Goal: Task Accomplishment & Management: Use online tool/utility

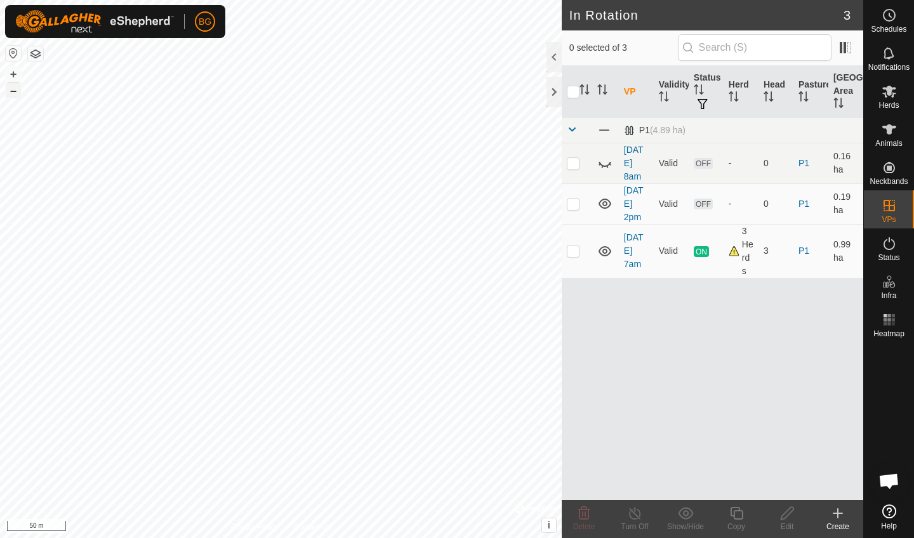
click at [10, 91] on button "–" at bounding box center [13, 90] width 15 height 15
click at [839, 519] on icon at bounding box center [837, 513] width 15 height 15
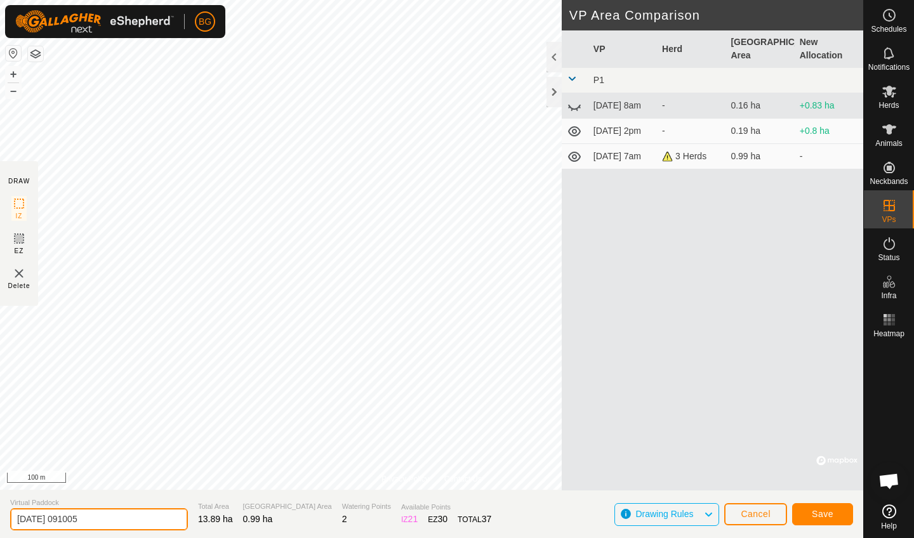
click at [114, 521] on input "[DATE] 091005" at bounding box center [99, 519] width 178 height 22
click at [114, 521] on input "[DATE]" at bounding box center [99, 519] width 178 height 22
type input "[DATE] 9am"
click at [822, 516] on span "Save" at bounding box center [822, 514] width 22 height 10
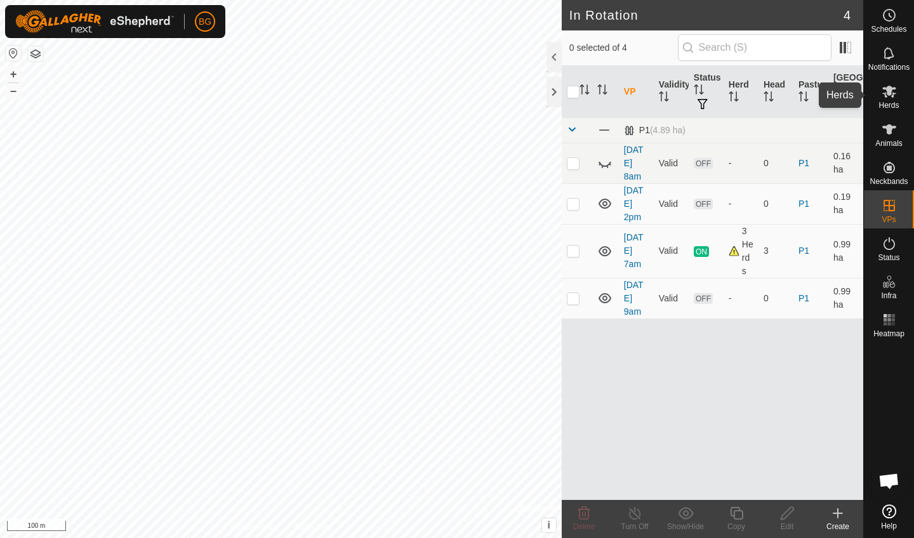
click at [885, 106] on span "Herds" at bounding box center [888, 106] width 20 height 8
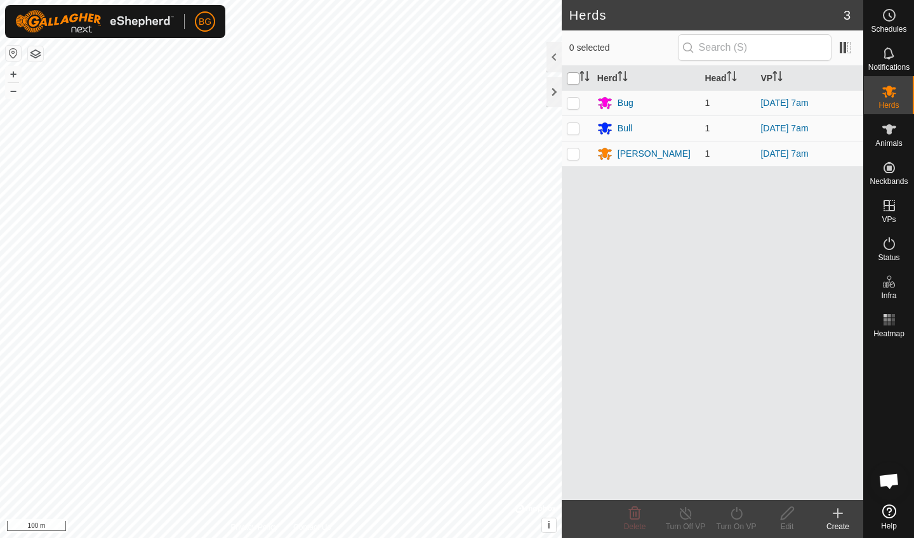
click at [574, 78] on input "checkbox" at bounding box center [573, 78] width 13 height 13
checkbox input "true"
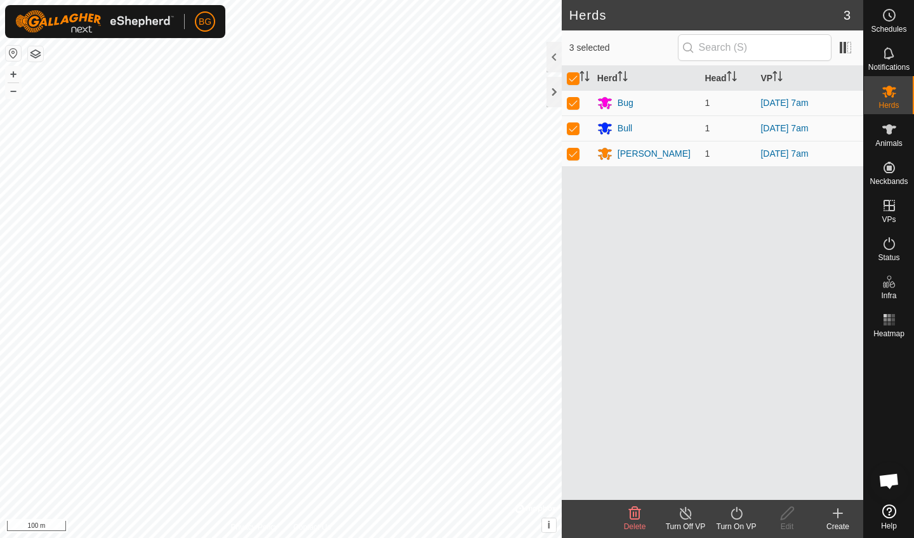
click at [736, 523] on div "Turn On VP" at bounding box center [736, 526] width 51 height 11
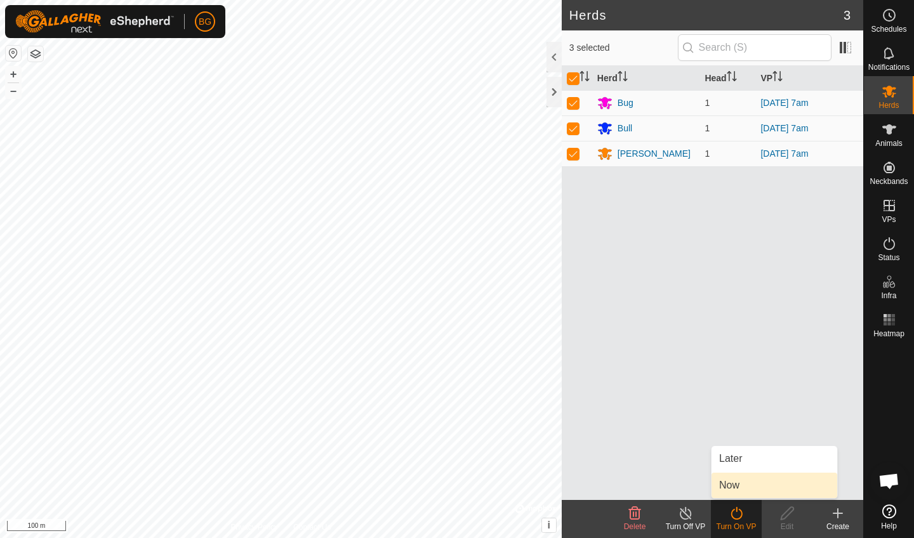
click at [742, 491] on link "Now" at bounding box center [774, 485] width 126 height 25
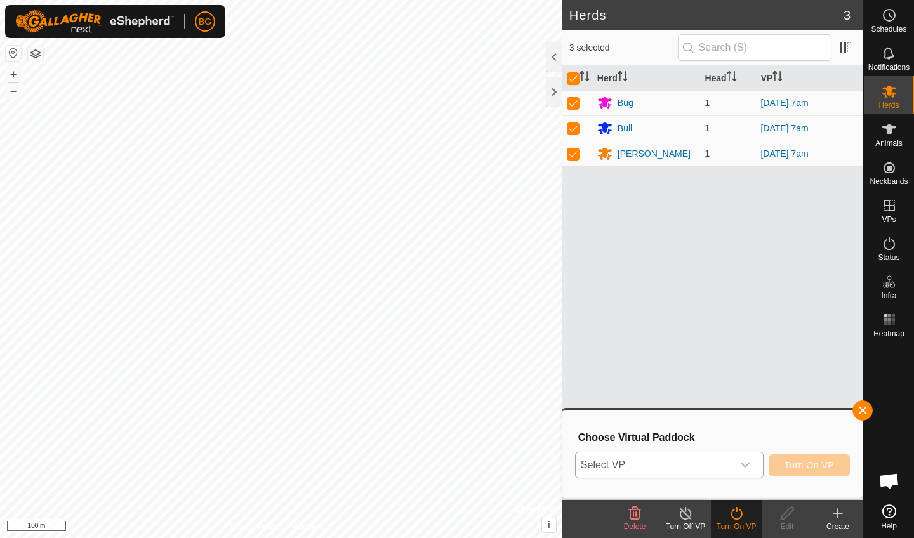
click at [743, 467] on icon "dropdown trigger" at bounding box center [745, 465] width 10 height 10
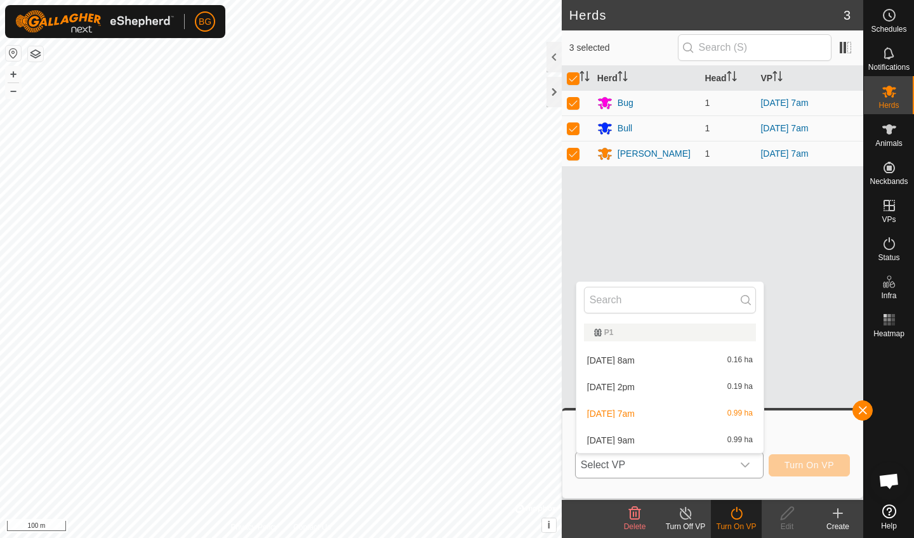
click at [696, 449] on li "[DATE] 9am 0.99 ha" at bounding box center [669, 440] width 187 height 25
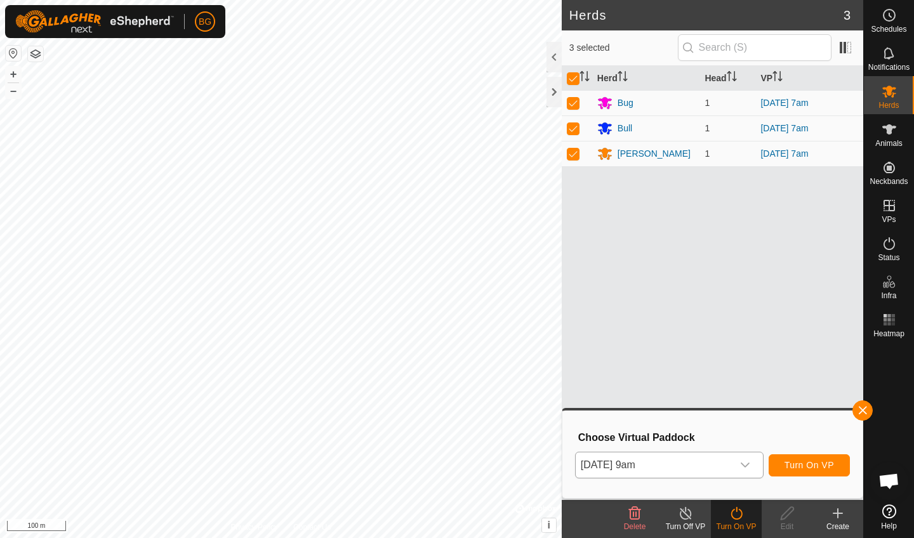
click at [794, 467] on span "Turn On VP" at bounding box center [808, 465] width 49 height 10
